Goal: Task Accomplishment & Management: Use online tool/utility

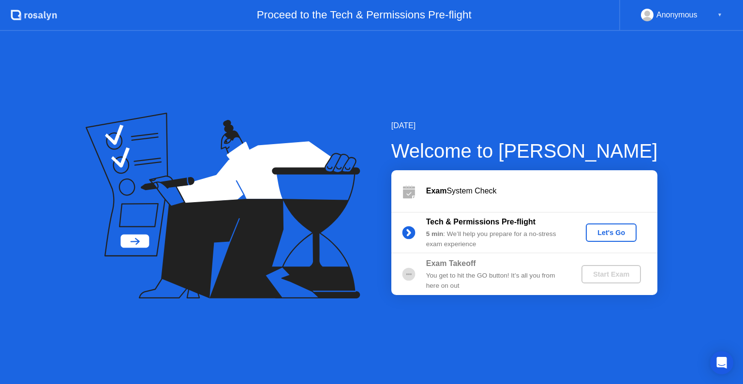
click at [607, 231] on div "Let's Go" at bounding box center [610, 233] width 43 height 8
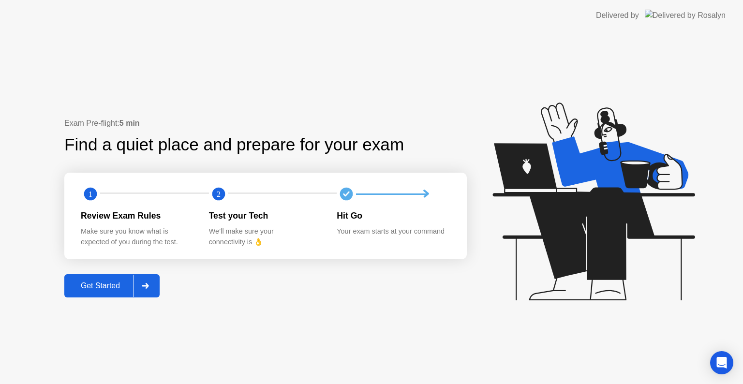
click at [108, 290] on div "Get Started" at bounding box center [100, 285] width 66 height 9
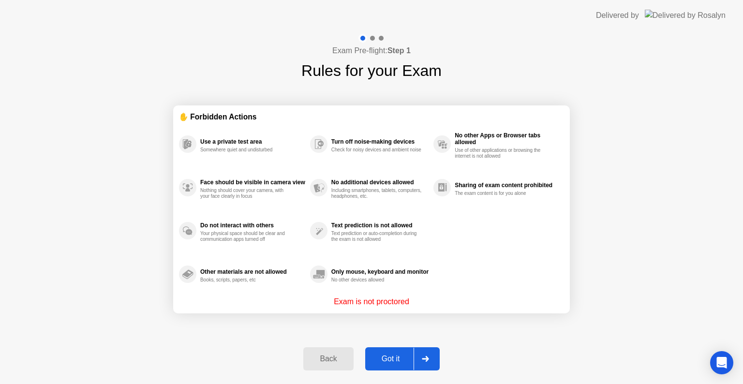
click at [388, 359] on div "Got it" at bounding box center [390, 358] width 45 height 9
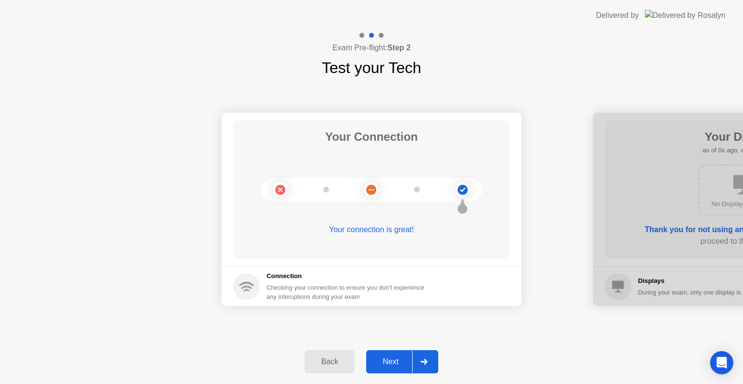
click at [393, 360] on div "Next" at bounding box center [390, 361] width 43 height 9
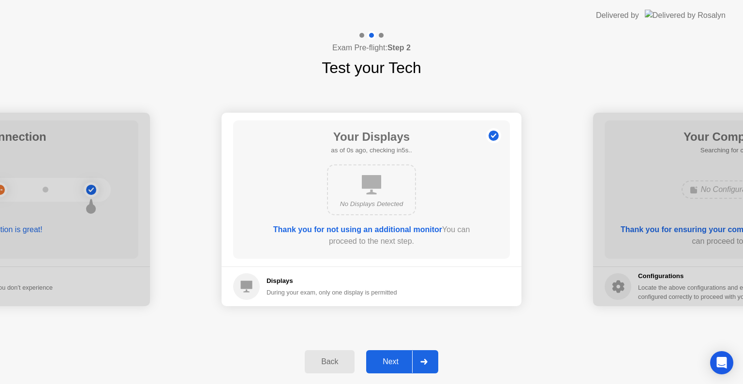
click at [393, 360] on div "Next" at bounding box center [390, 361] width 43 height 9
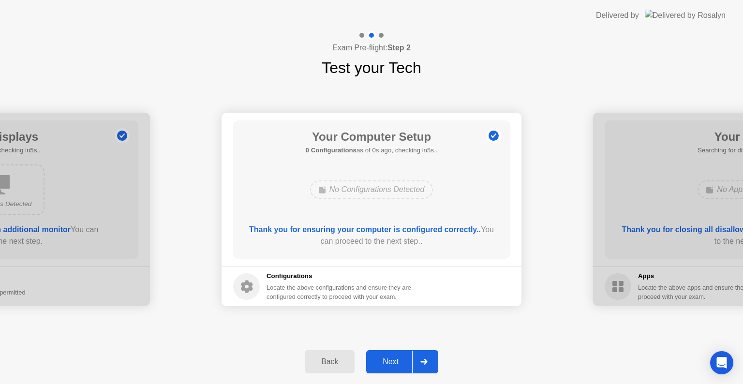
click at [393, 360] on div "Next" at bounding box center [390, 361] width 43 height 9
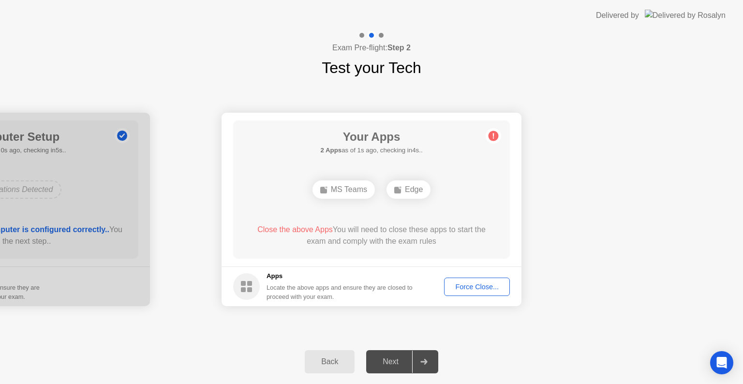
click at [469, 285] on div "Force Close..." at bounding box center [476, 287] width 59 height 8
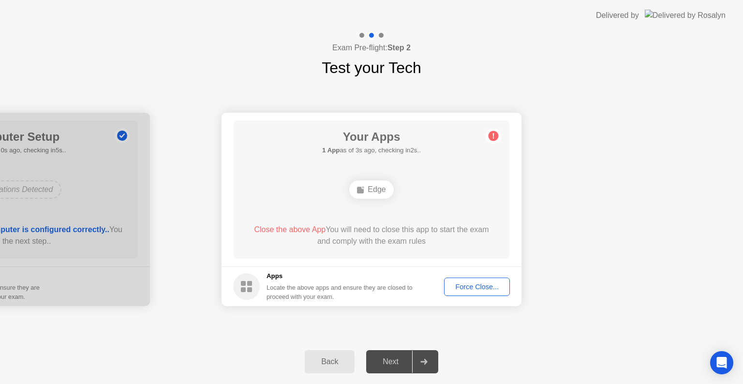
click at [478, 289] on div "Force Close..." at bounding box center [476, 287] width 59 height 8
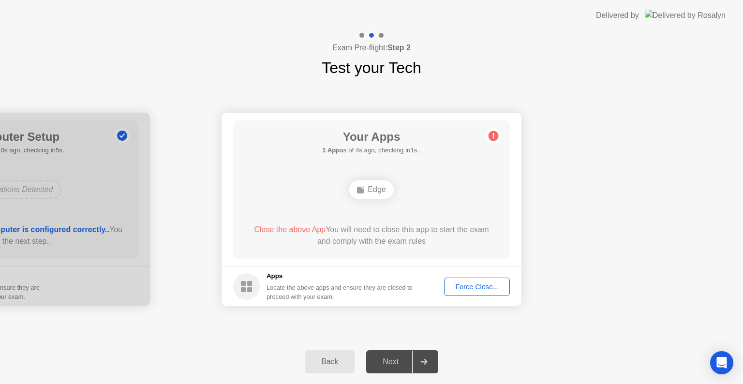
click at [464, 287] on div "Force Close..." at bounding box center [476, 287] width 59 height 8
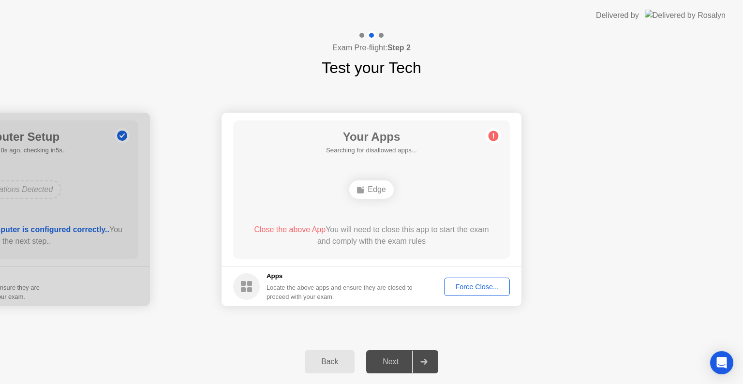
click at [488, 284] on div "Force Close..." at bounding box center [476, 287] width 59 height 8
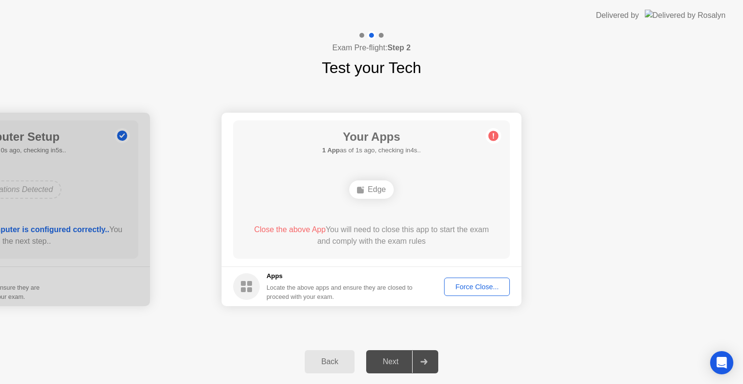
click at [478, 286] on div "Force Close..." at bounding box center [476, 287] width 59 height 8
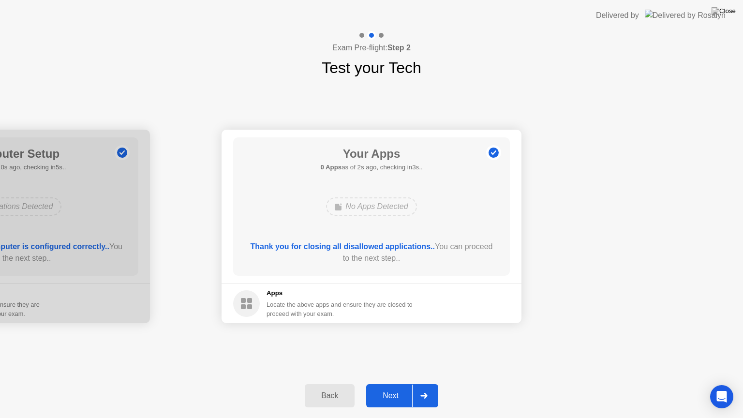
click at [397, 383] on div "Next" at bounding box center [390, 395] width 43 height 9
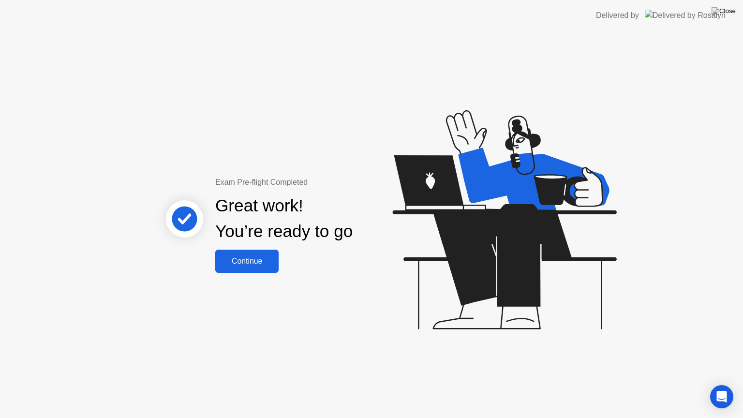
click at [247, 261] on div "Continue" at bounding box center [247, 261] width 58 height 9
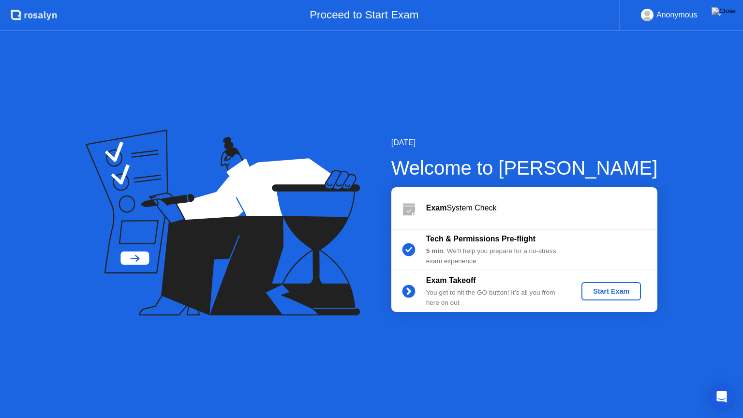
click at [606, 291] on div "Start Exam" at bounding box center [611, 291] width 52 height 8
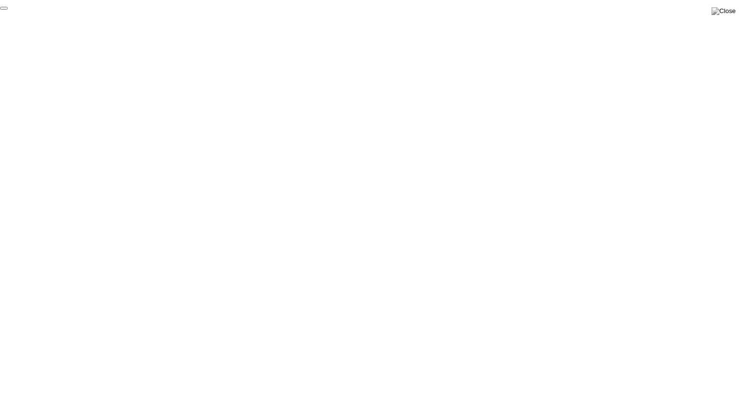
click div "End Proctoring Session"
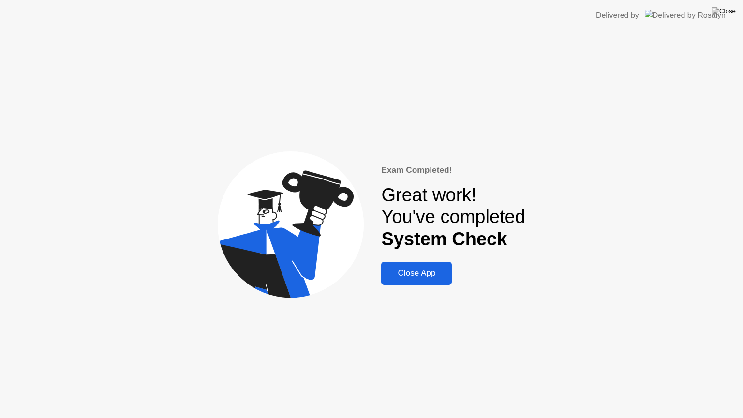
click at [424, 278] on div "Close App" at bounding box center [416, 273] width 65 height 10
